Goal: Task Accomplishment & Management: Use online tool/utility

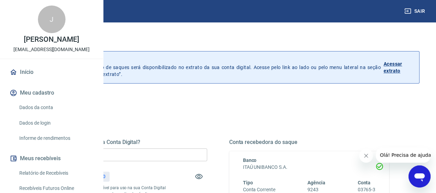
click at [173, 147] on div "Quanto deseja sacar da Conta Digital? R$ 0,00 ​ Saldo total*: R$ 424,30 *Corres…" at bounding box center [127, 185] width 160 height 92
click at [176, 152] on input "R$ 0,00" at bounding box center [127, 154] width 160 height 13
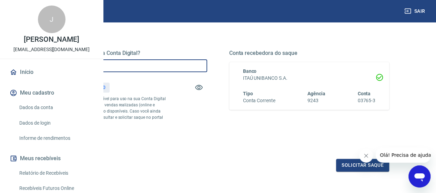
scroll to position [103, 0]
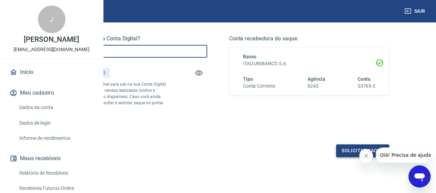
type input "R$ 424,30"
click at [347, 157] on button "Solicitar saque" at bounding box center [362, 150] width 53 height 13
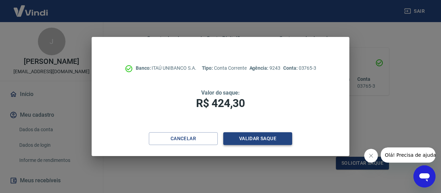
click at [269, 135] on button "Validar saque" at bounding box center [257, 138] width 69 height 13
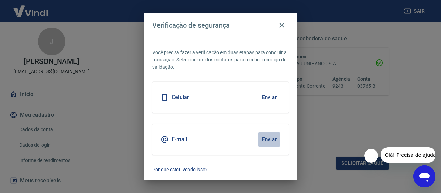
click at [272, 140] on button "Enviar" at bounding box center [269, 139] width 22 height 14
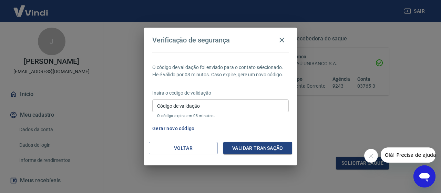
click at [210, 105] on input "Código de validação" at bounding box center [220, 105] width 137 height 13
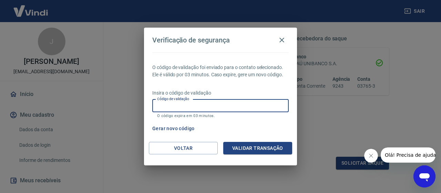
paste input "181295"
type input "181295"
click at [252, 145] on button "Validar transação" at bounding box center [257, 148] width 69 height 13
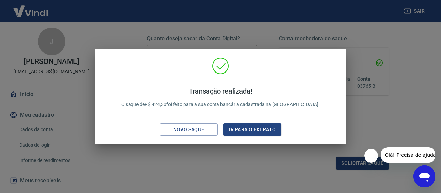
click at [219, 129] on div "Novo saque Ir para o extrato" at bounding box center [221, 129] width 122 height 13
click at [217, 129] on button "Novo saque" at bounding box center [189, 129] width 58 height 13
